Goal: Task Accomplishment & Management: Manage account settings

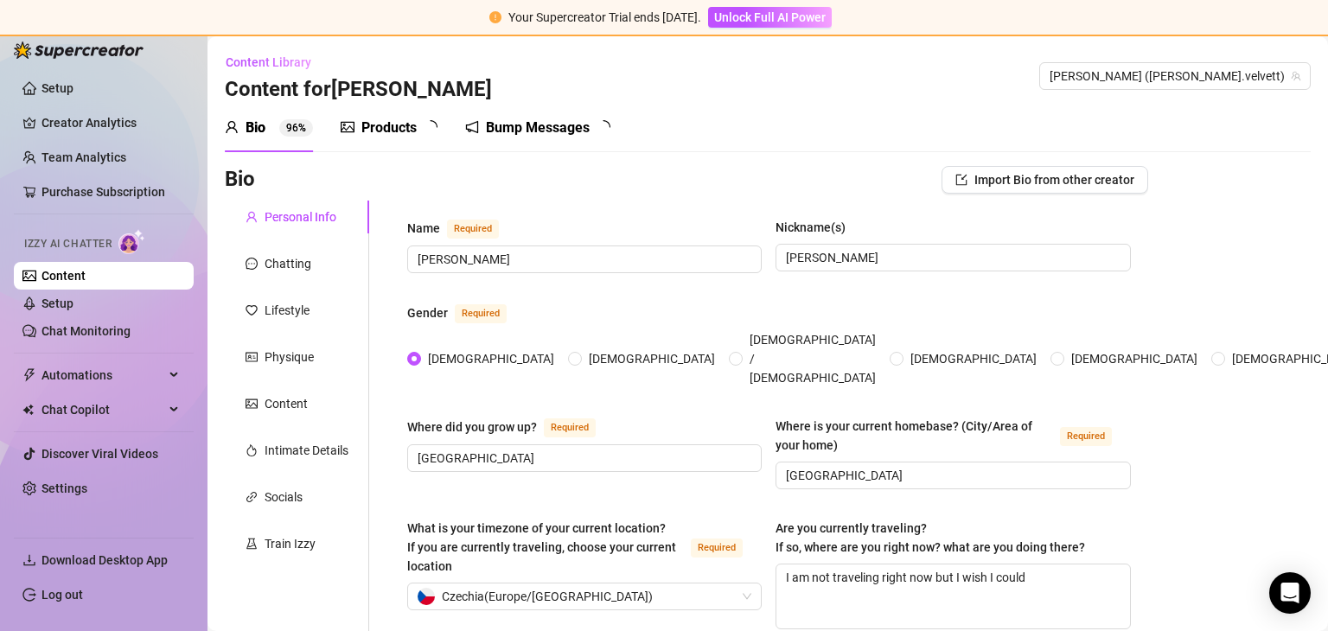
radio input "true"
type input "[DATE]"
click at [399, 129] on div "Products" at bounding box center [388, 128] width 55 height 21
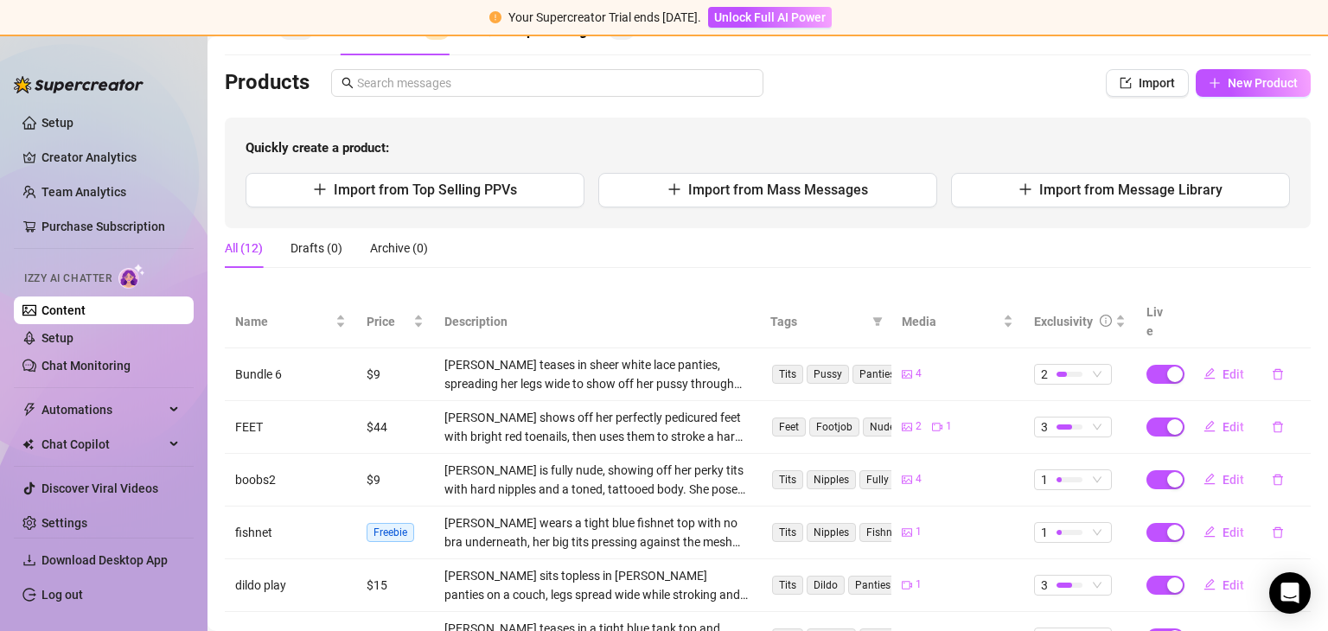
scroll to position [62, 0]
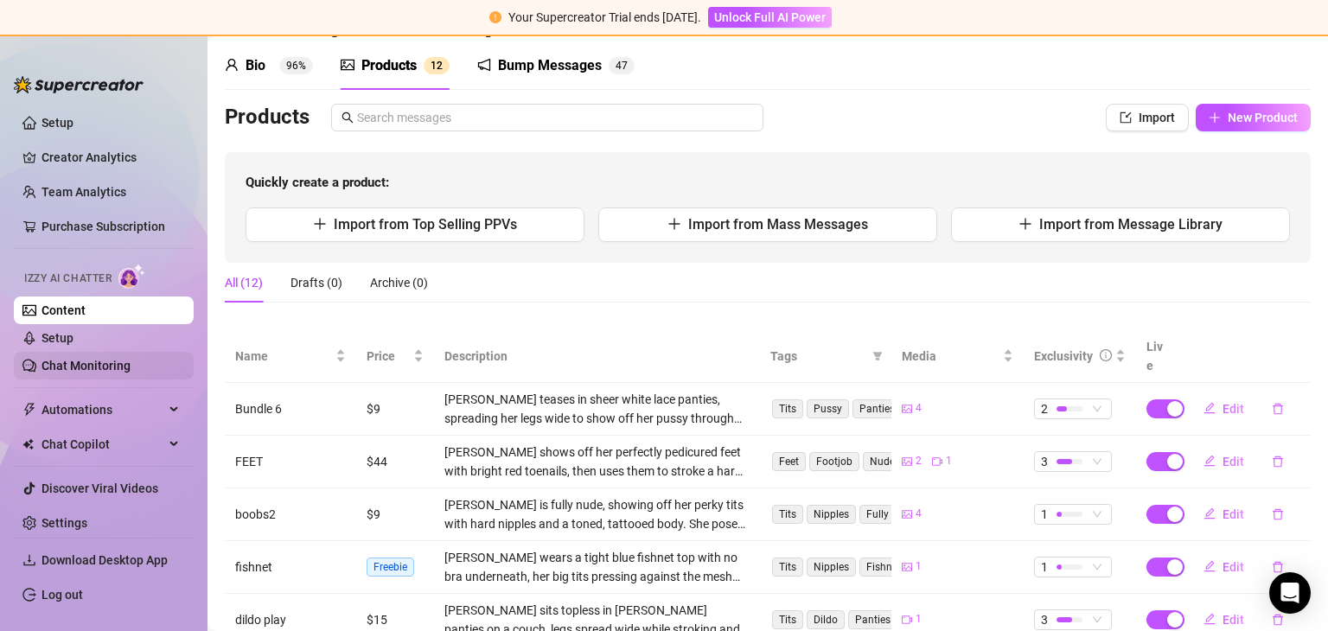
click at [93, 362] on link "Chat Monitoring" at bounding box center [85, 366] width 89 height 14
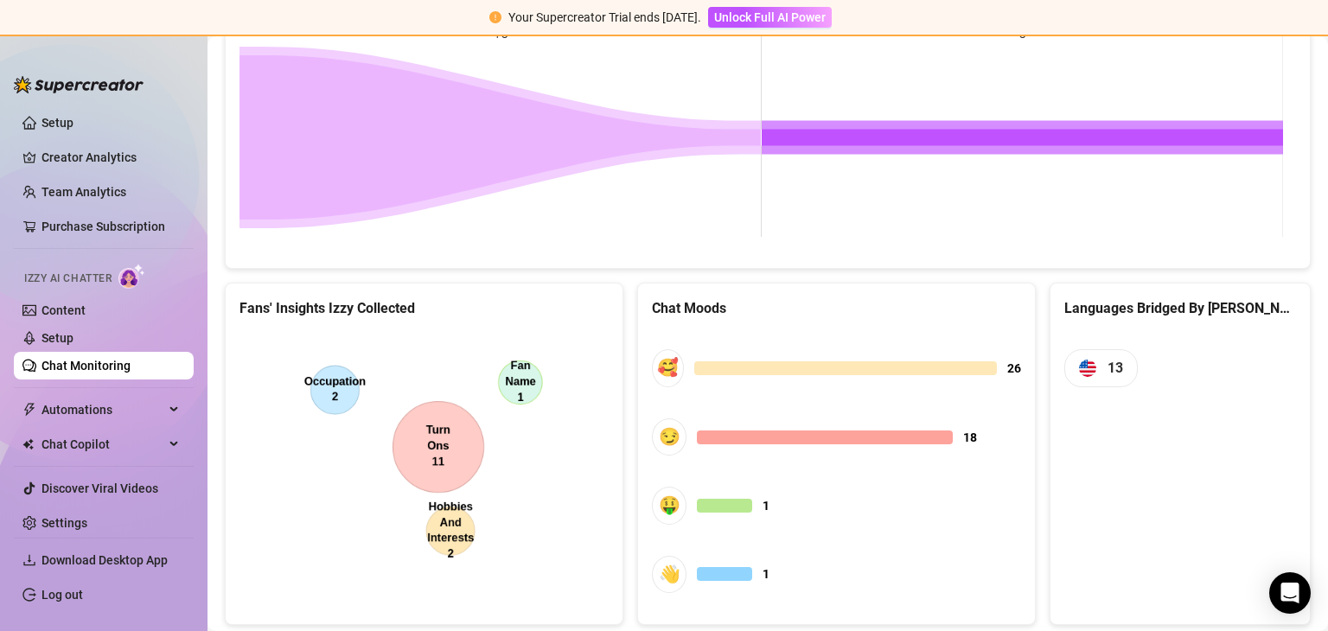
scroll to position [883, 0]
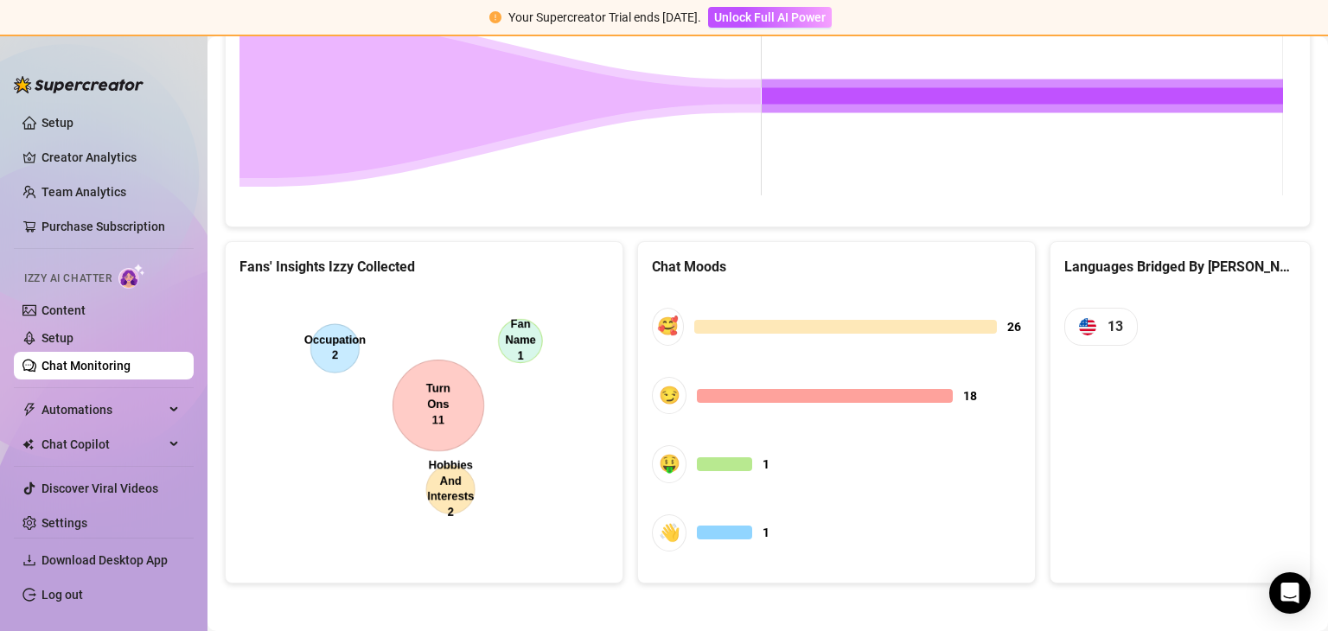
click at [86, 362] on link "Chat Monitoring" at bounding box center [85, 366] width 89 height 14
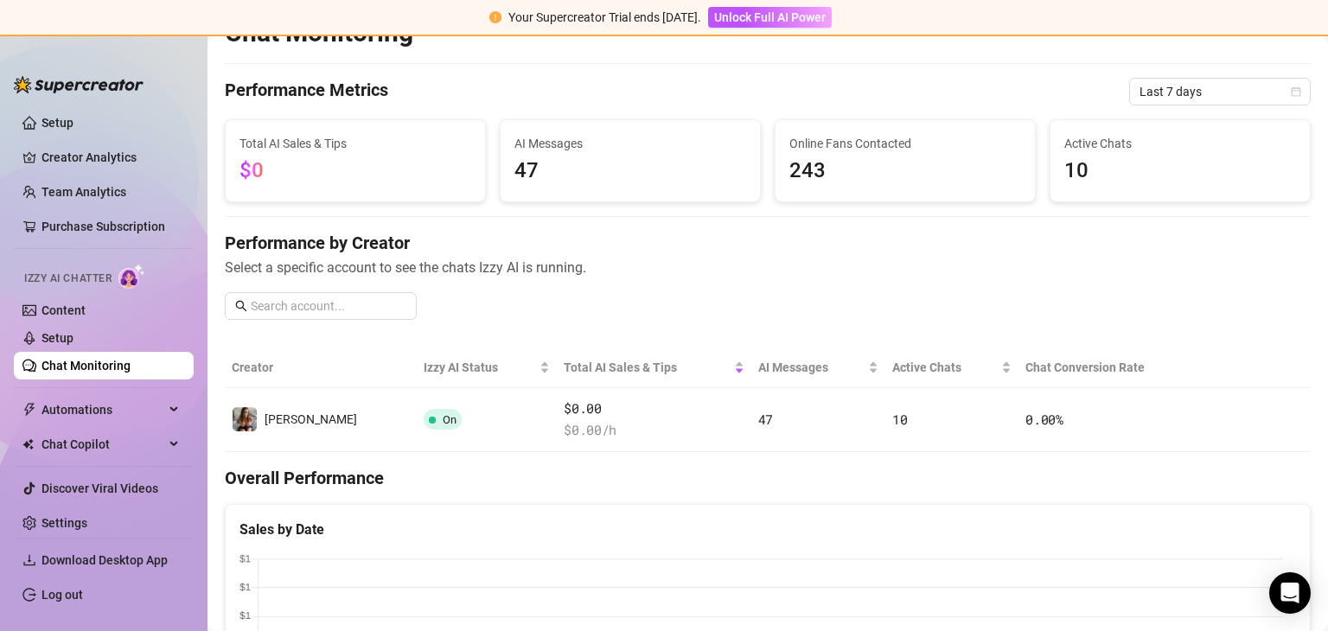
scroll to position [0, 0]
